Goal: Use online tool/utility: Utilize a website feature to perform a specific function

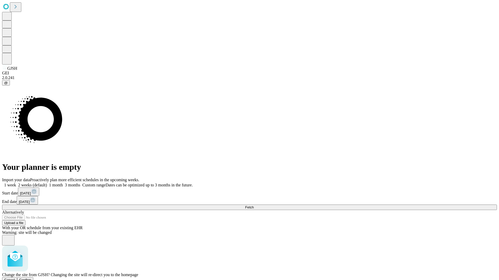
click at [31, 278] on span "Confirm" at bounding box center [25, 280] width 12 height 4
click at [63, 183] on label "1 month" at bounding box center [55, 185] width 16 height 4
click at [253, 206] on span "Fetch" at bounding box center [249, 208] width 9 height 4
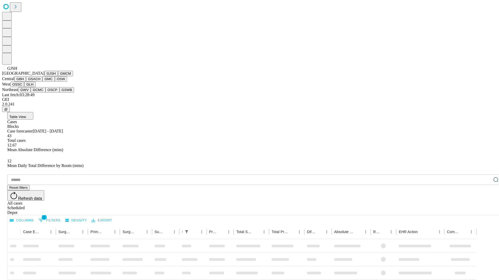
click at [58, 76] on button "GMCM" at bounding box center [65, 73] width 15 height 5
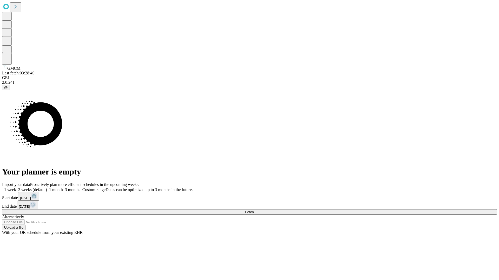
click at [63, 188] on label "1 month" at bounding box center [55, 190] width 16 height 4
click at [253, 210] on span "Fetch" at bounding box center [249, 212] width 9 height 4
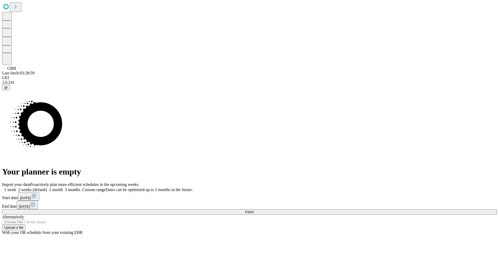
click at [63, 188] on label "1 month" at bounding box center [55, 190] width 16 height 4
click at [253, 210] on span "Fetch" at bounding box center [249, 212] width 9 height 4
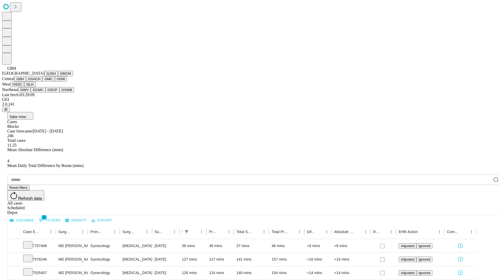
click at [40, 82] on button "GSACH" at bounding box center [34, 78] width 16 height 5
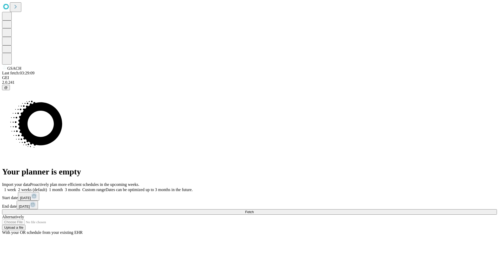
click at [63, 188] on label "1 month" at bounding box center [55, 190] width 16 height 4
click at [253, 210] on span "Fetch" at bounding box center [249, 212] width 9 height 4
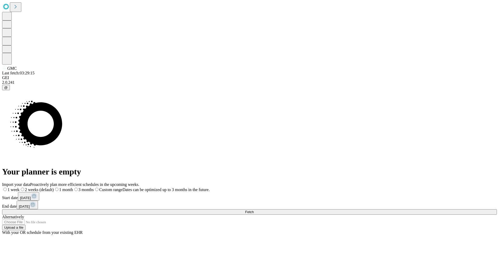
click at [73, 188] on label "1 month" at bounding box center [63, 190] width 19 height 4
click at [253, 210] on span "Fetch" at bounding box center [249, 212] width 9 height 4
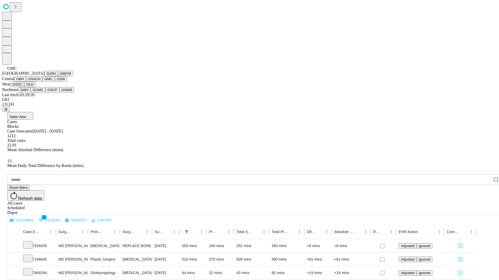
click at [55, 82] on button "OSW" at bounding box center [61, 78] width 12 height 5
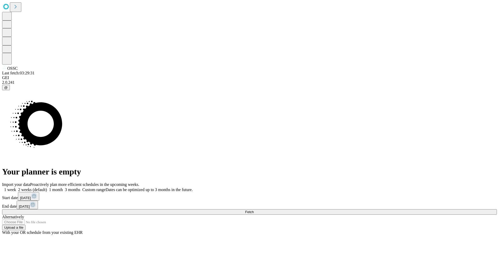
click at [63, 188] on label "1 month" at bounding box center [55, 190] width 16 height 4
click at [253, 210] on span "Fetch" at bounding box center [249, 212] width 9 height 4
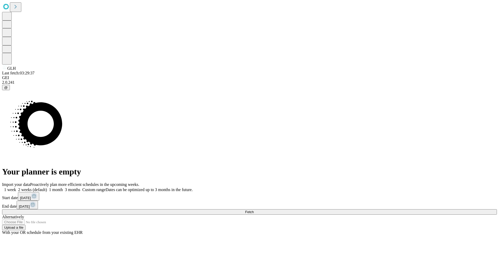
click at [253, 210] on span "Fetch" at bounding box center [249, 212] width 9 height 4
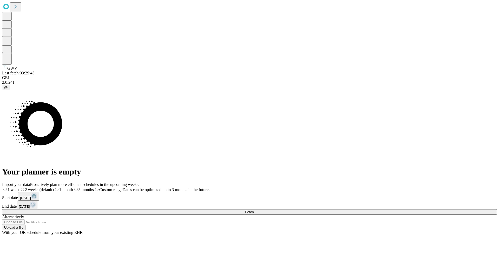
click at [73, 188] on label "1 month" at bounding box center [63, 190] width 19 height 4
click at [253, 210] on span "Fetch" at bounding box center [249, 212] width 9 height 4
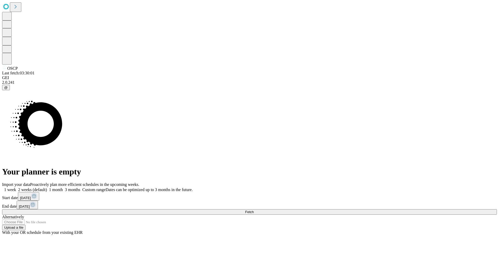
click at [253, 210] on span "Fetch" at bounding box center [249, 212] width 9 height 4
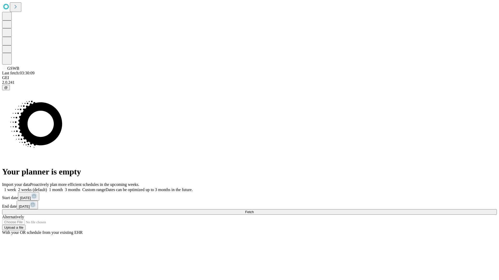
click at [63, 188] on label "1 month" at bounding box center [55, 190] width 16 height 4
click at [253, 210] on span "Fetch" at bounding box center [249, 212] width 9 height 4
